Goal: Find specific page/section: Find specific page/section

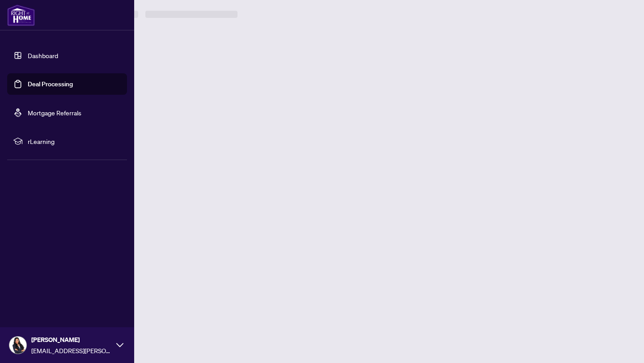
click at [28, 83] on link "Deal Processing" at bounding box center [50, 84] width 45 height 8
